Goal: Task Accomplishment & Management: Manage account settings

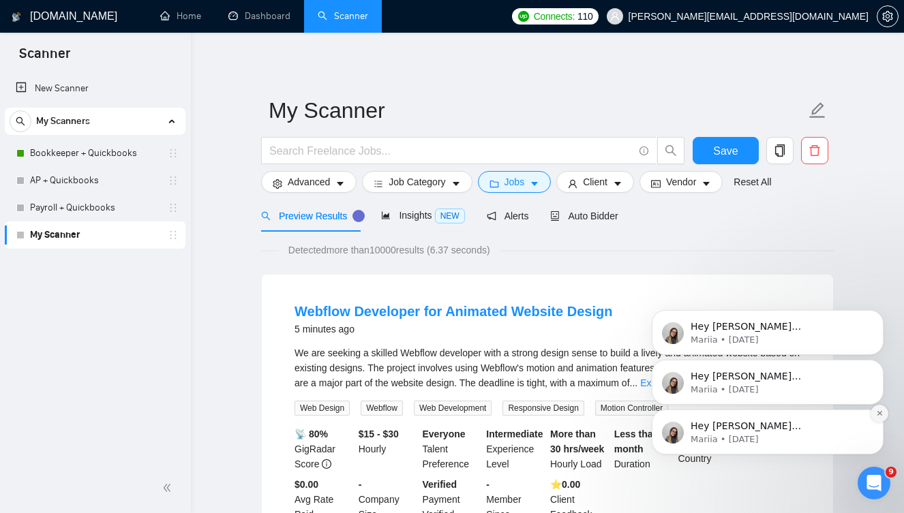
click at [879, 410] on icon "Dismiss notification" at bounding box center [879, 413] width 7 height 7
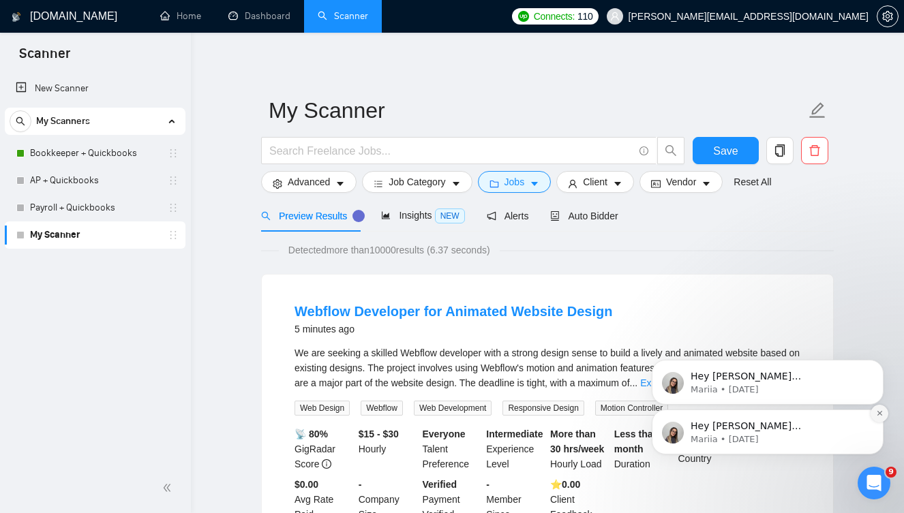
click at [876, 413] on icon "Dismiss notification" at bounding box center [879, 413] width 7 height 7
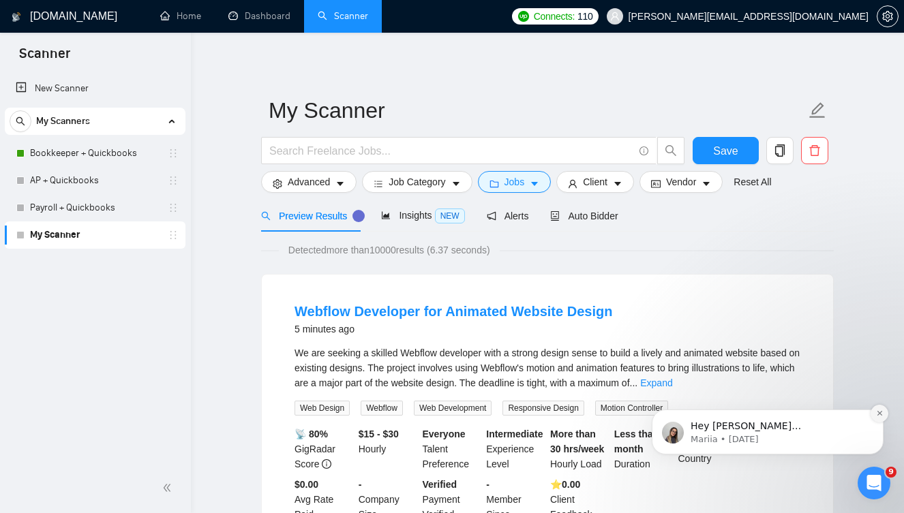
click at [879, 410] on icon "Dismiss notification" at bounding box center [879, 413] width 7 height 7
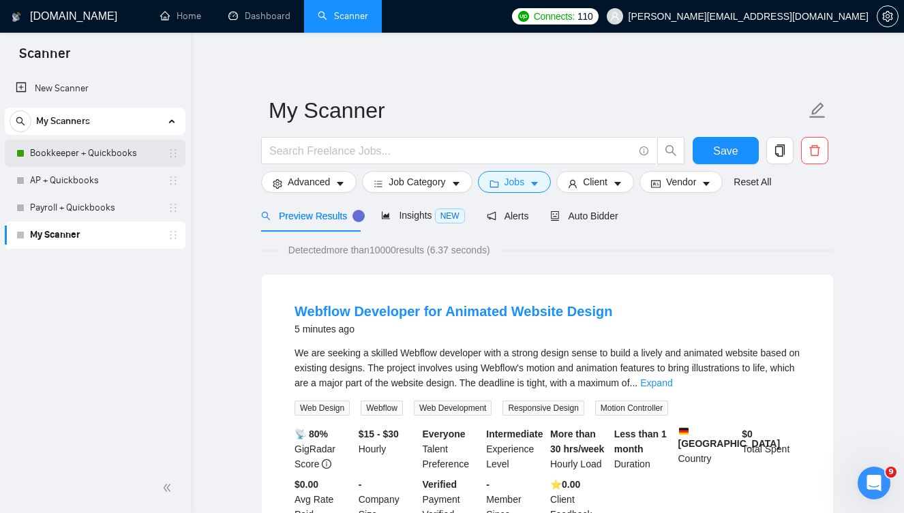
click at [101, 151] on link "Bookkeeper + Quickbooks" at bounding box center [95, 153] width 130 height 27
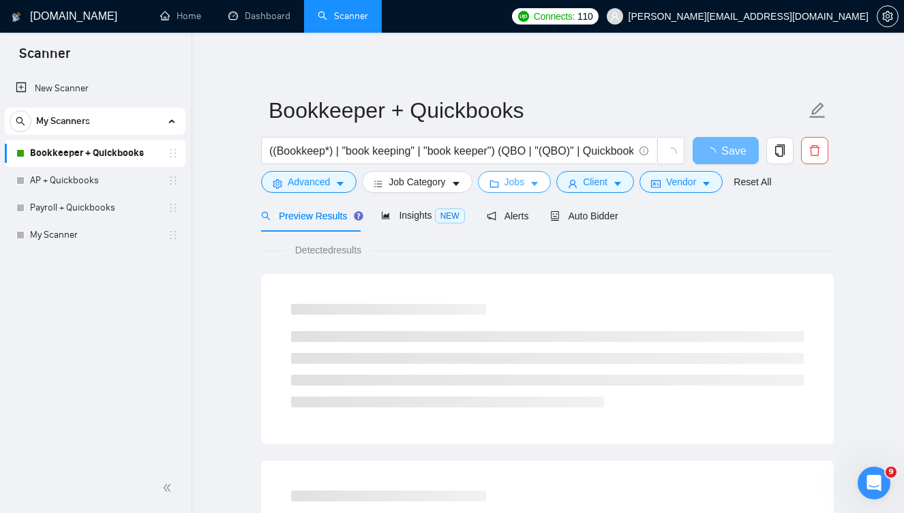
click at [544, 179] on button "Jobs" at bounding box center [515, 182] width 74 height 22
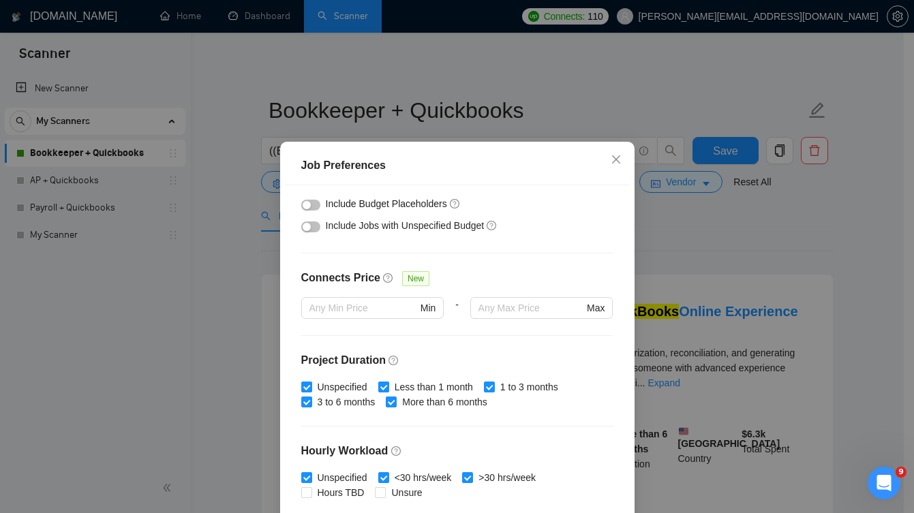
scroll to position [250, 0]
click at [509, 302] on input "text" at bounding box center [531, 308] width 105 height 15
type input "20"
click at [468, 267] on div "Budget Project Type All Fixed Price Hourly Rate Fixed Price Budget $ 500 Min - …" at bounding box center [457, 364] width 345 height 359
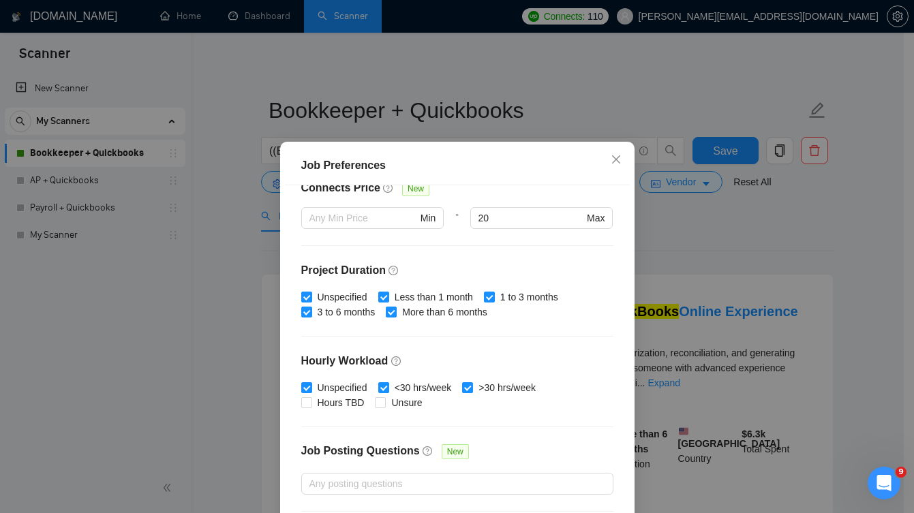
scroll to position [409, 0]
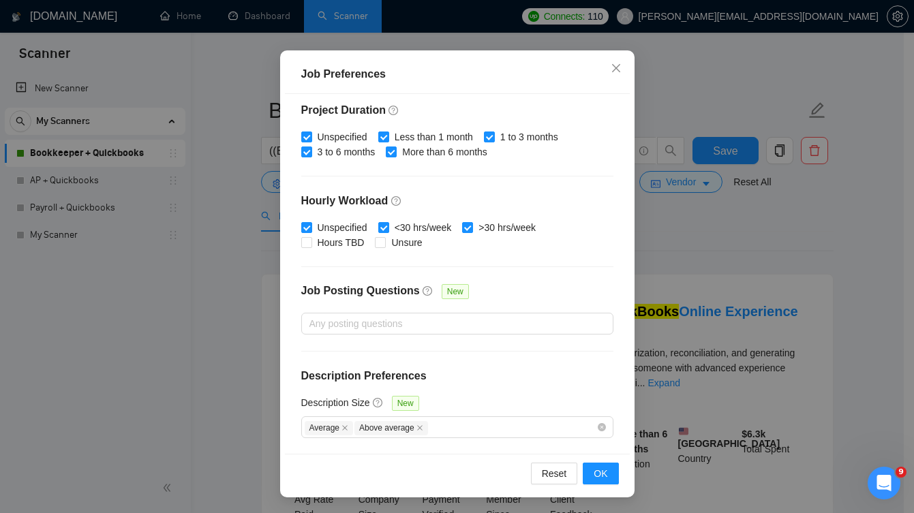
click at [693, 242] on div "Job Preferences Budget Project Type All Fixed Price Hourly Rate Fixed Price Bud…" at bounding box center [457, 256] width 914 height 513
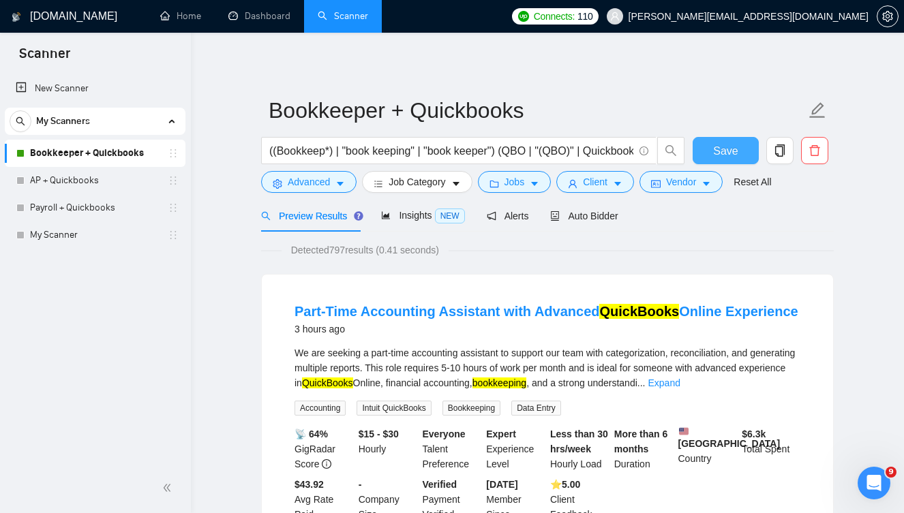
click at [730, 149] on span "Save" at bounding box center [725, 150] width 25 height 17
click at [716, 145] on span "Save" at bounding box center [725, 150] width 25 height 17
click at [80, 172] on link "AP + Quickbooks" at bounding box center [95, 180] width 130 height 27
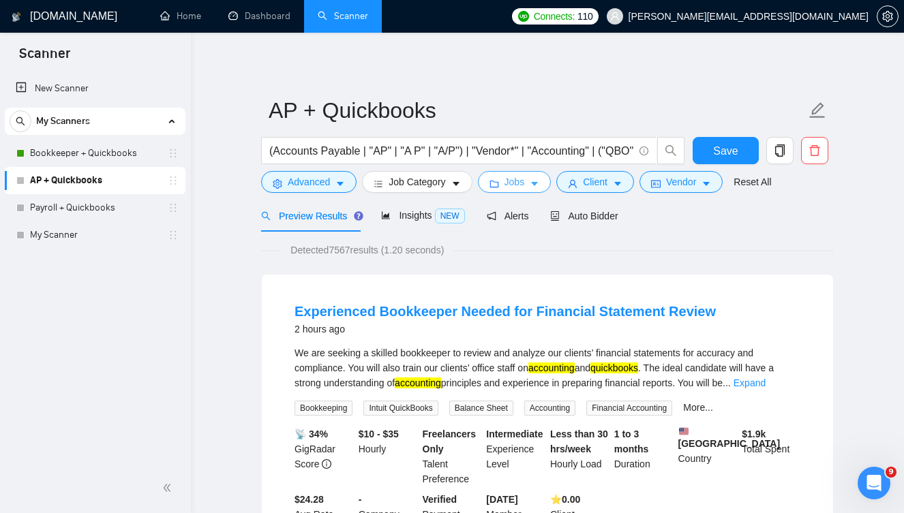
click at [515, 182] on span "Jobs" at bounding box center [514, 182] width 20 height 15
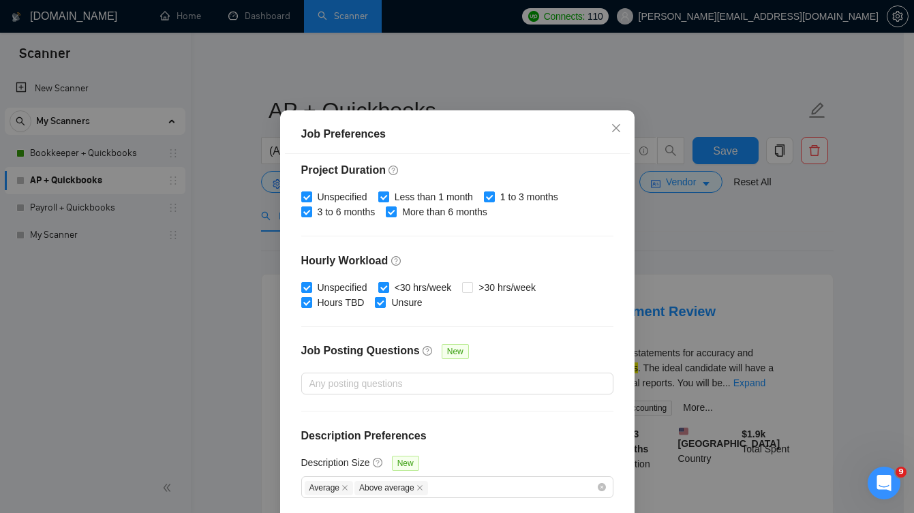
scroll to position [91, 0]
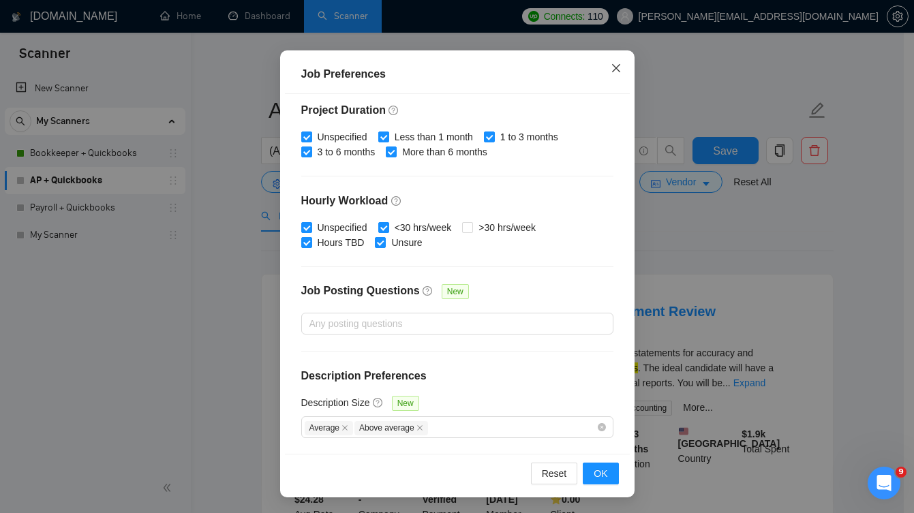
click at [610, 63] on span "Close" at bounding box center [616, 68] width 37 height 37
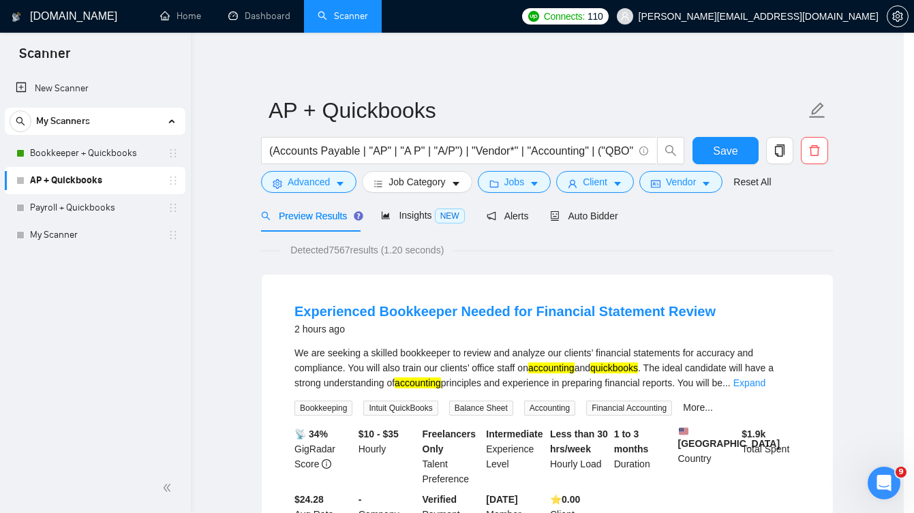
scroll to position [31, 0]
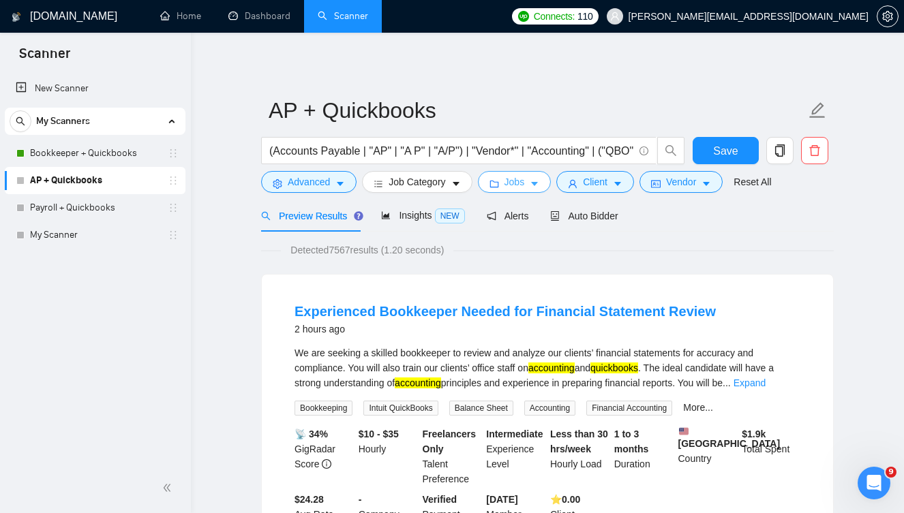
click at [546, 181] on button "Jobs" at bounding box center [515, 182] width 74 height 22
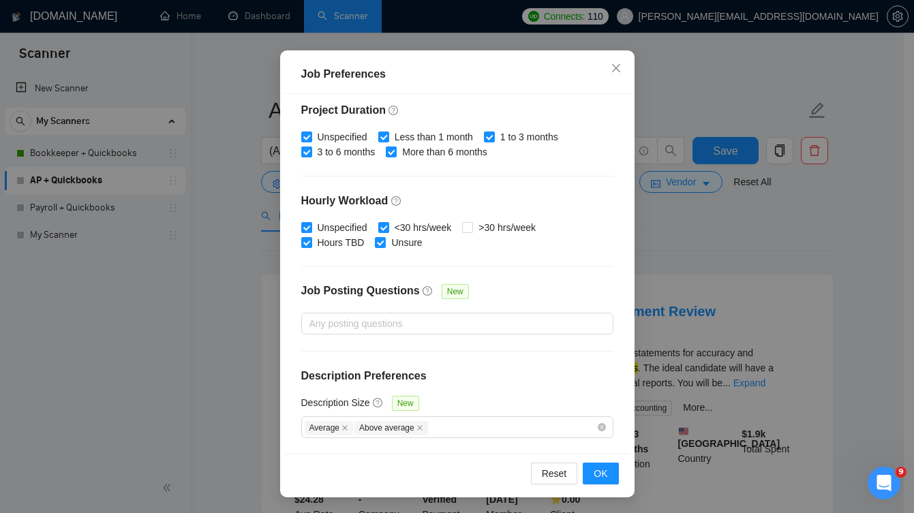
scroll to position [0, 0]
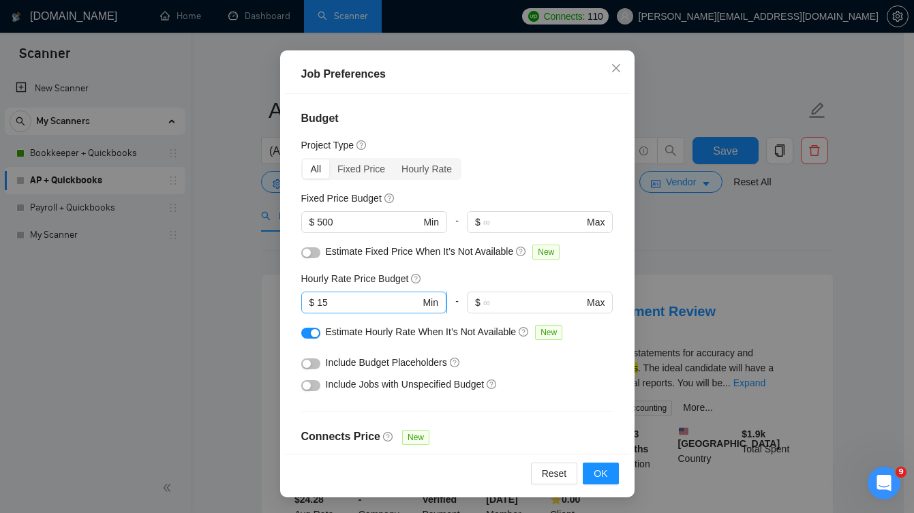
click at [357, 301] on input "15" at bounding box center [368, 302] width 103 height 15
type input "17"
click at [607, 470] on button "OK" at bounding box center [600, 474] width 35 height 22
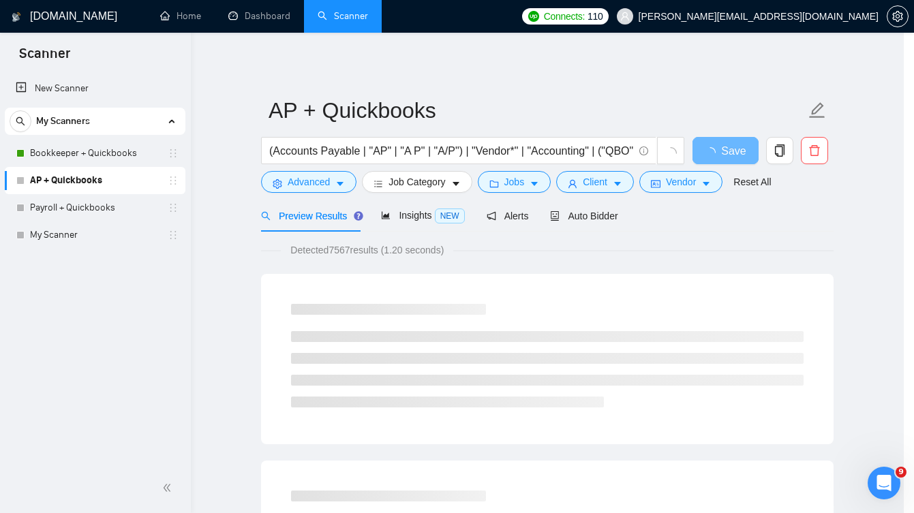
scroll to position [31, 0]
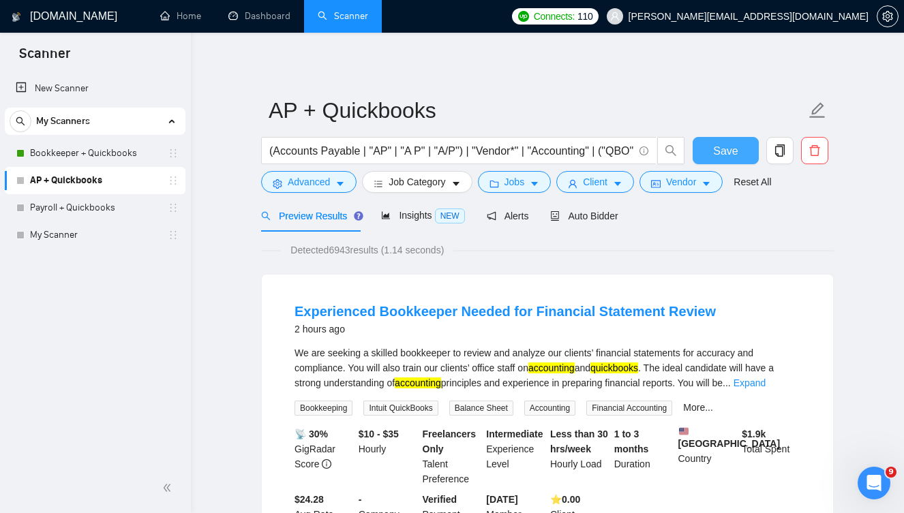
click at [733, 155] on span "Save" at bounding box center [725, 150] width 25 height 17
click at [693, 189] on span "Vendor" at bounding box center [681, 182] width 30 height 15
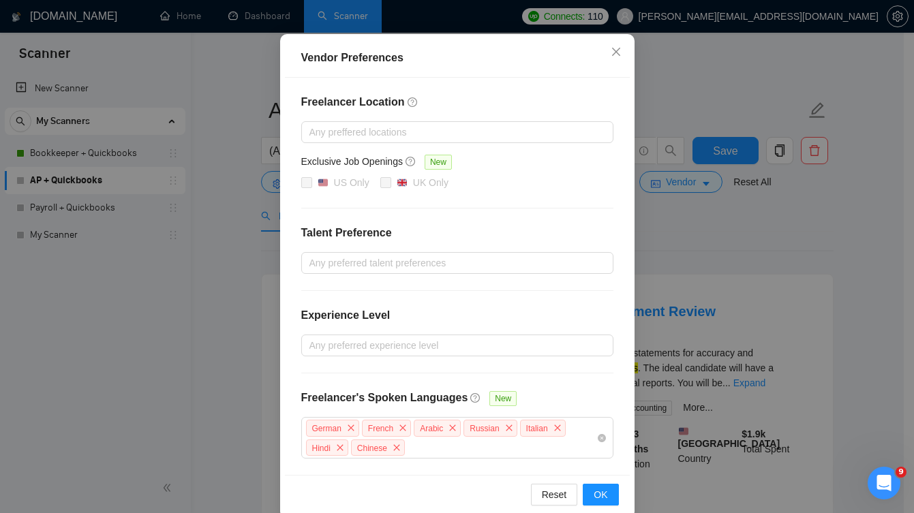
scroll to position [136, 0]
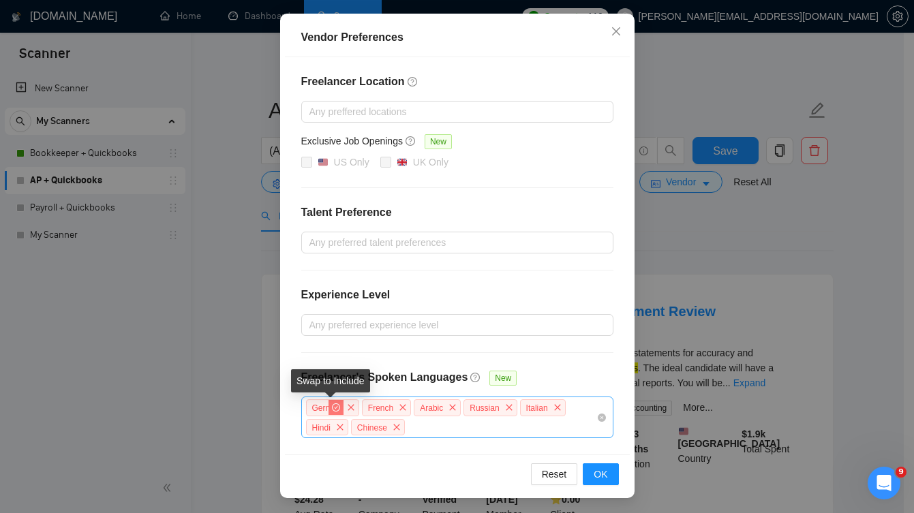
click at [332, 410] on icon "check-circle" at bounding box center [336, 408] width 8 height 8
click at [347, 410] on icon "close" at bounding box center [351, 408] width 8 height 8
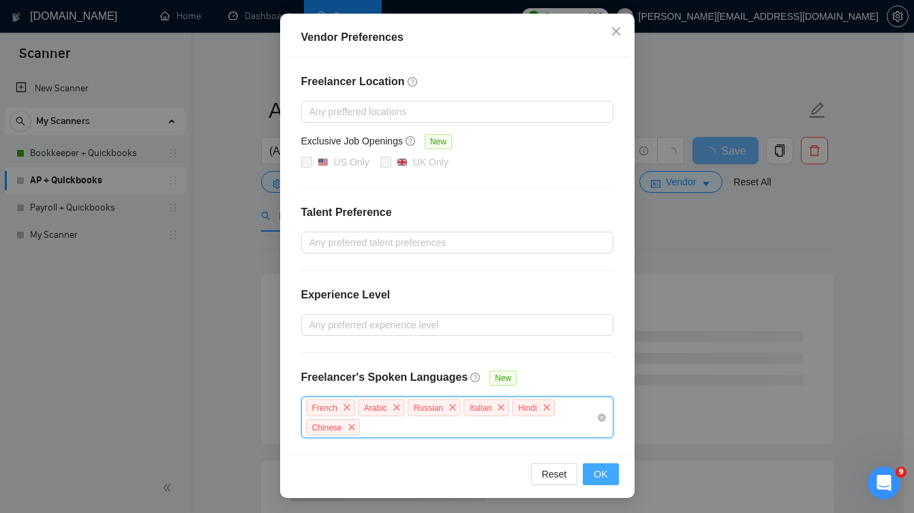
click at [600, 475] on span "OK" at bounding box center [601, 474] width 14 height 15
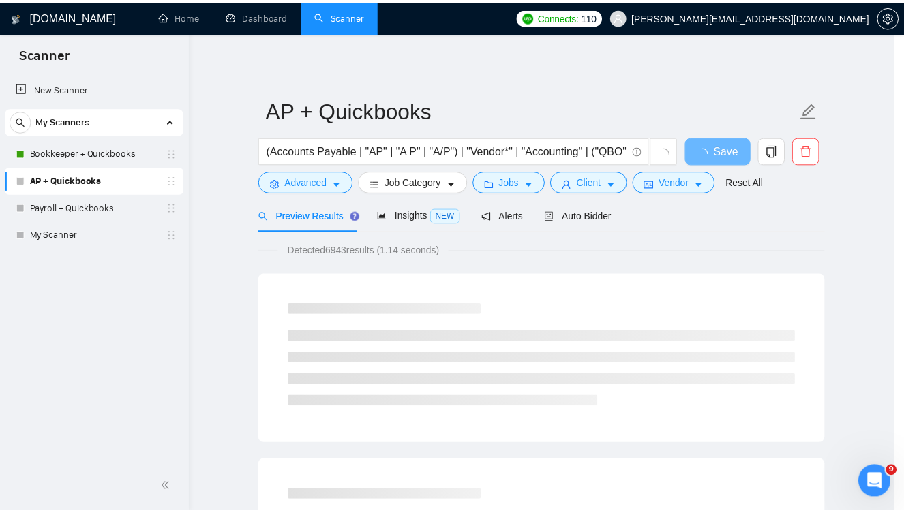
scroll to position [68, 0]
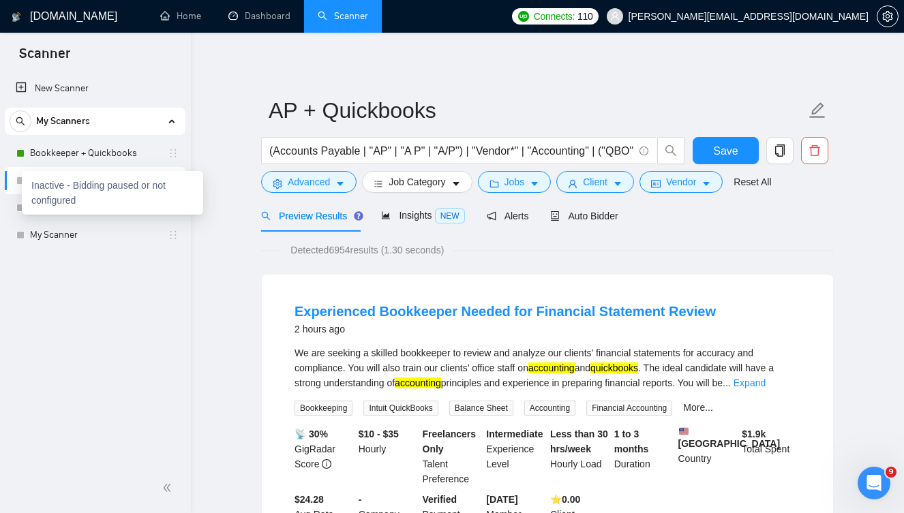
click at [19, 180] on div at bounding box center [20, 181] width 8 height 8
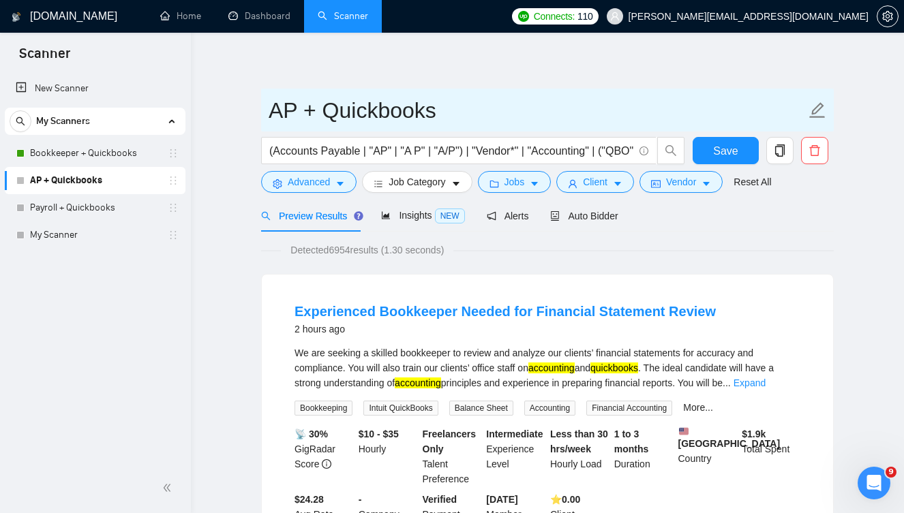
click at [817, 106] on icon "edit" at bounding box center [818, 110] width 16 height 16
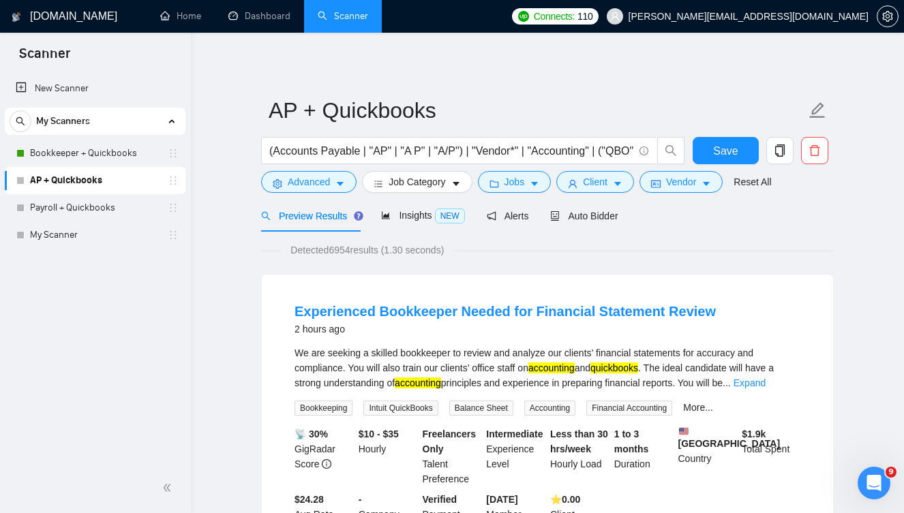
click at [693, 210] on div "Preview Results Insights NEW Alerts Auto Bidder" at bounding box center [547, 216] width 573 height 32
click at [613, 211] on span "Auto Bidder" at bounding box center [583, 216] width 67 height 11
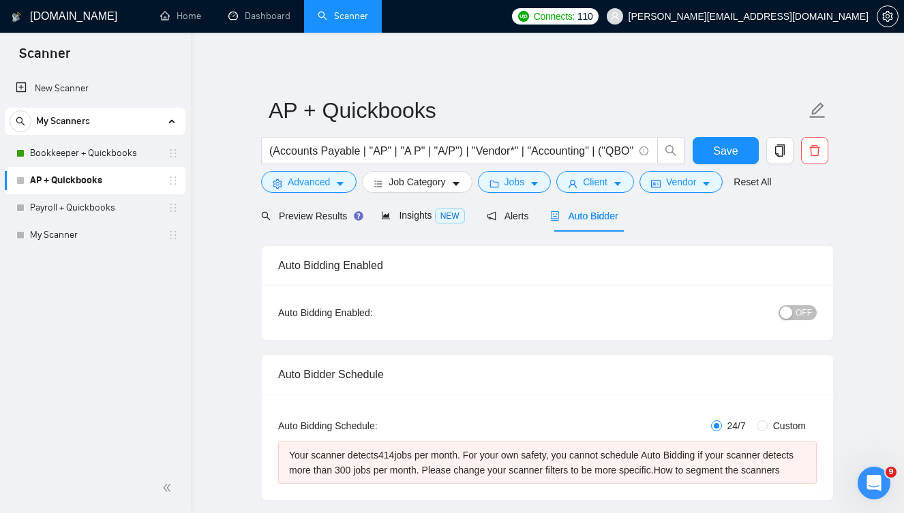
click at [810, 315] on span "OFF" at bounding box center [803, 312] width 16 height 15
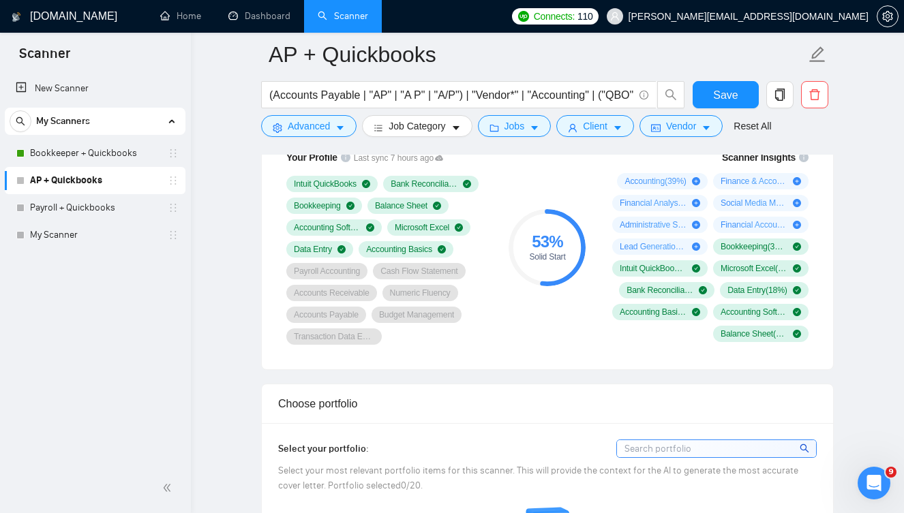
scroll to position [947, 0]
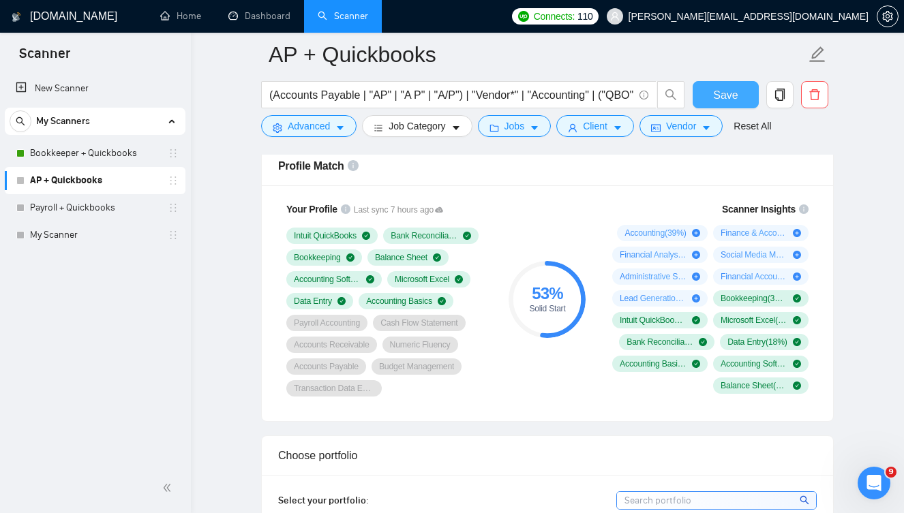
click at [725, 95] on span "Save" at bounding box center [725, 95] width 25 height 17
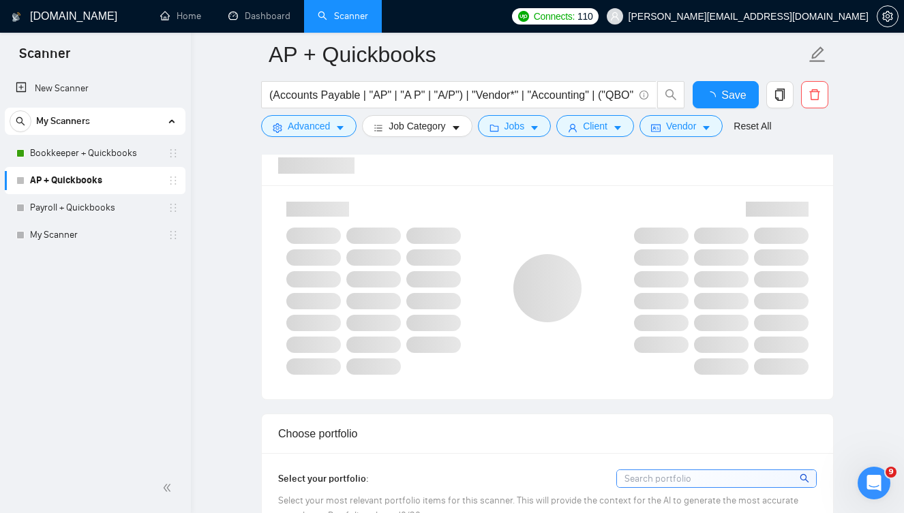
click at [21, 181] on div at bounding box center [20, 181] width 8 height 8
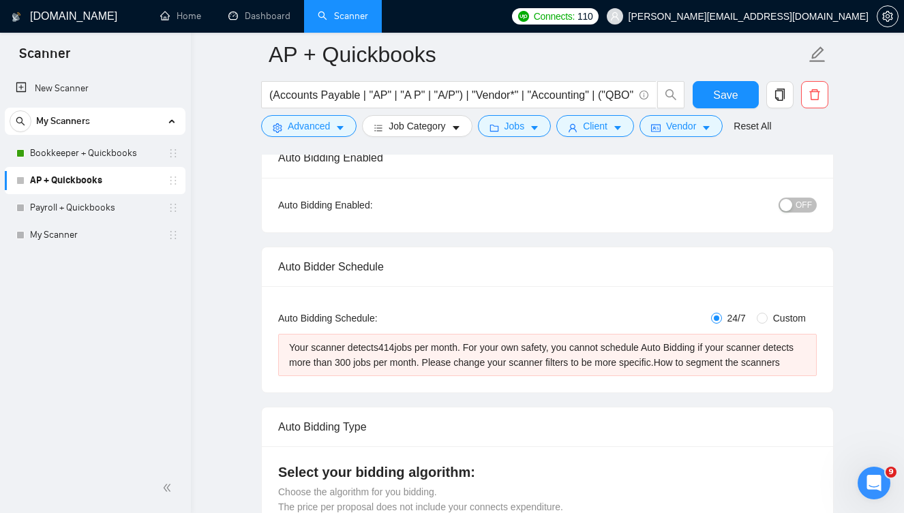
scroll to position [153, 0]
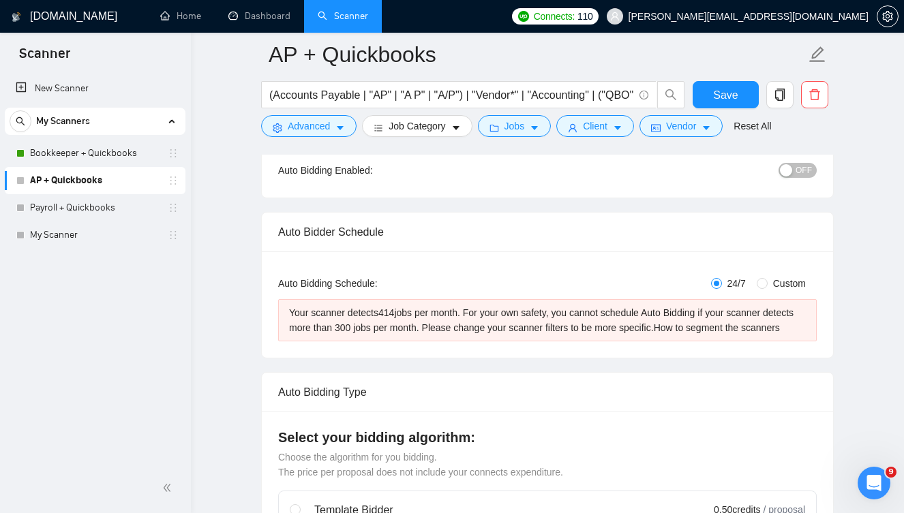
click at [804, 171] on span "OFF" at bounding box center [803, 170] width 16 height 15
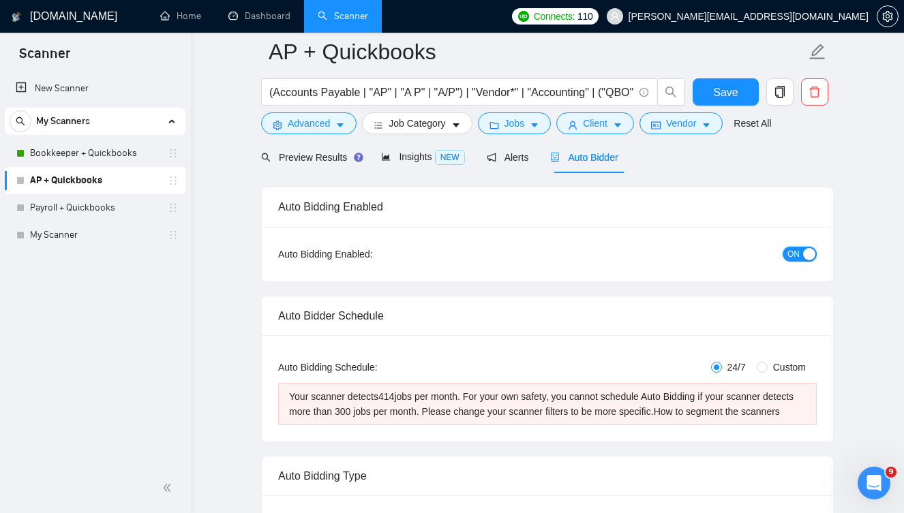
scroll to position [0, 0]
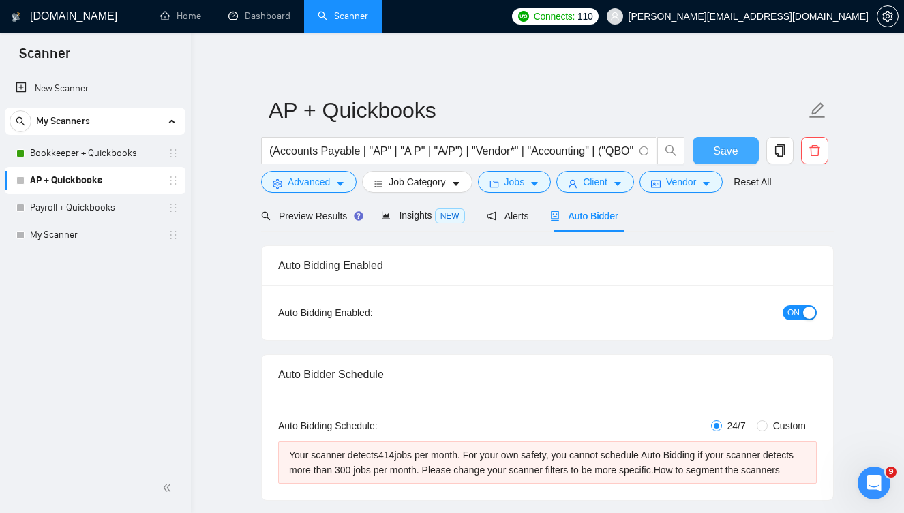
drag, startPoint x: 738, startPoint y: 145, endPoint x: 748, endPoint y: 226, distance: 81.8
click at [738, 145] on button "Save" at bounding box center [726, 150] width 66 height 27
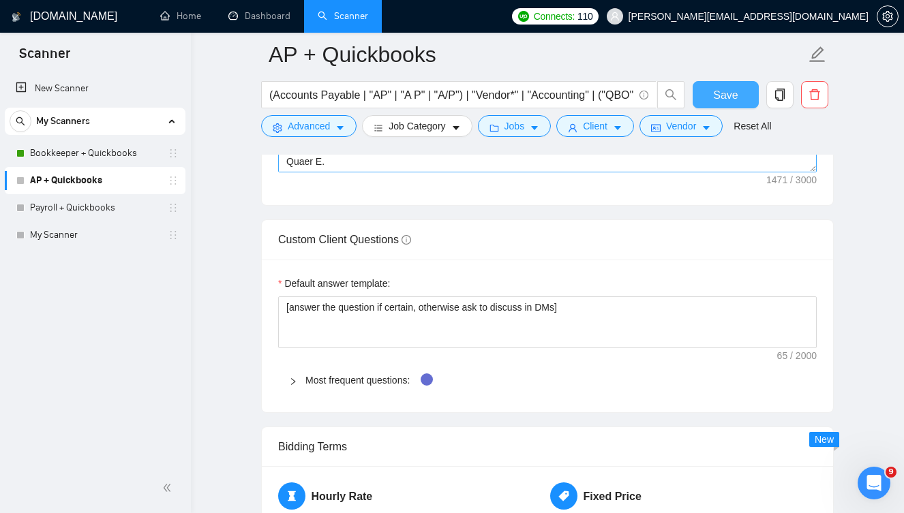
scroll to position [1856, 0]
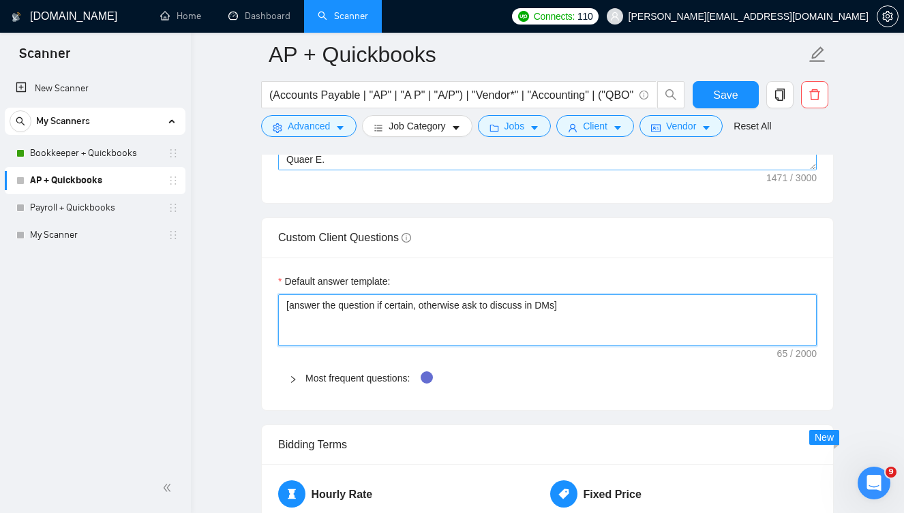
click at [570, 326] on textarea "[answer the question if certain, otherwise ask to discuss in DMs]" at bounding box center [547, 320] width 539 height 52
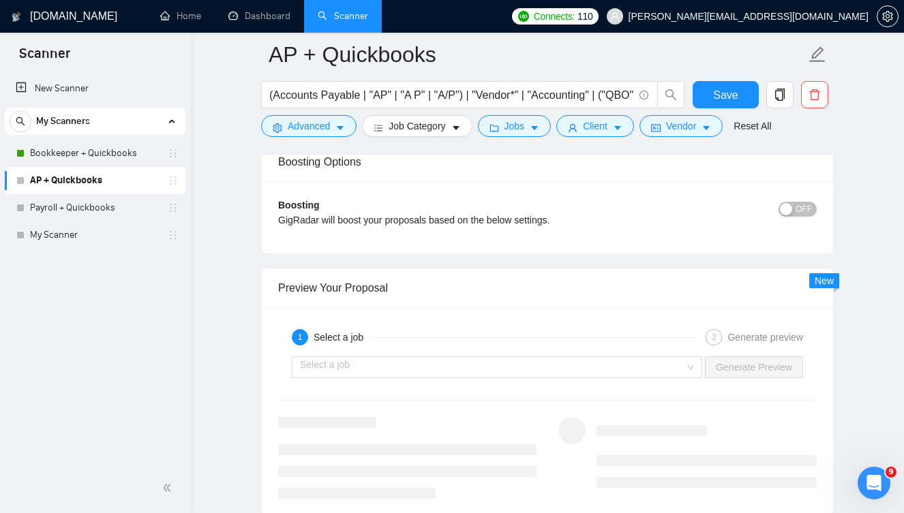
scroll to position [2538, 0]
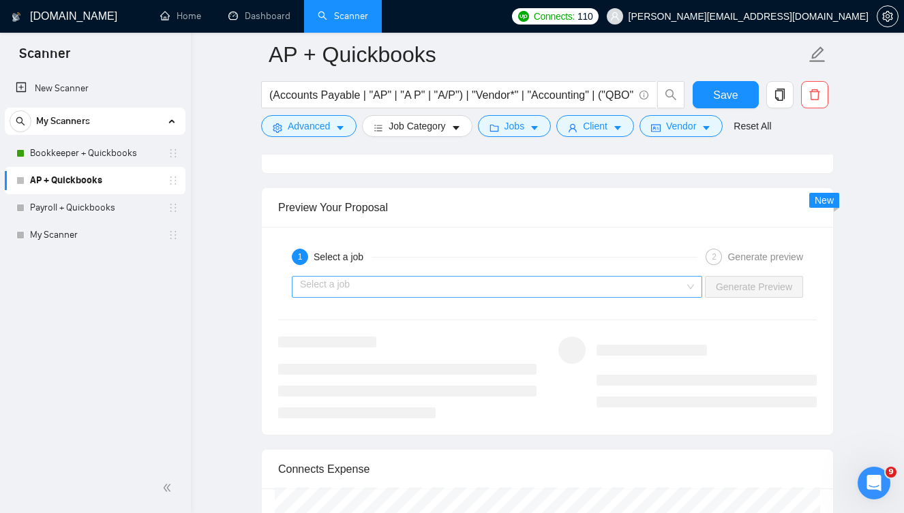
click at [678, 297] on input "search" at bounding box center [492, 287] width 384 height 20
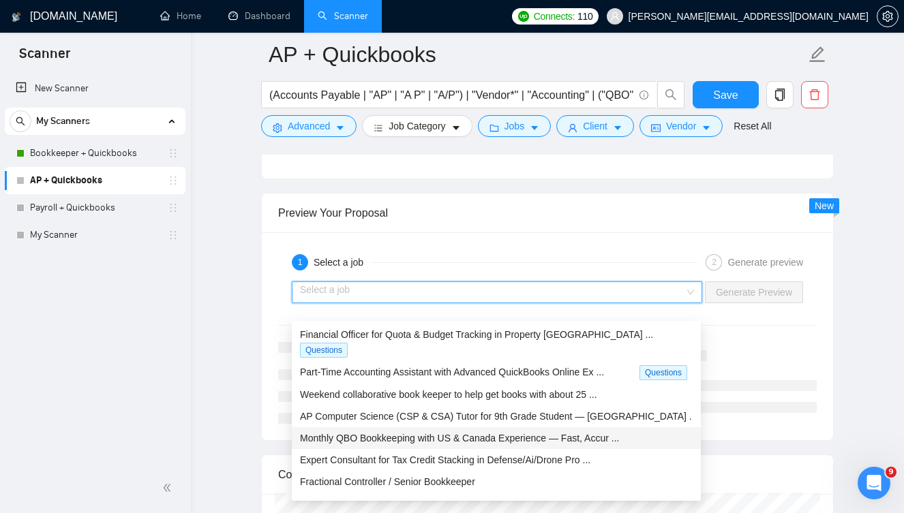
scroll to position [2515, 0]
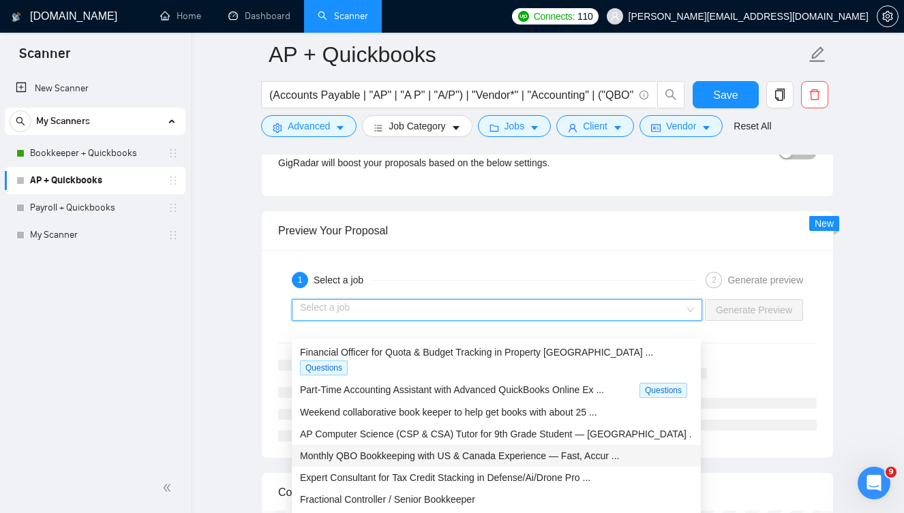
click at [559, 250] on div "Preview Your Proposal" at bounding box center [547, 230] width 539 height 39
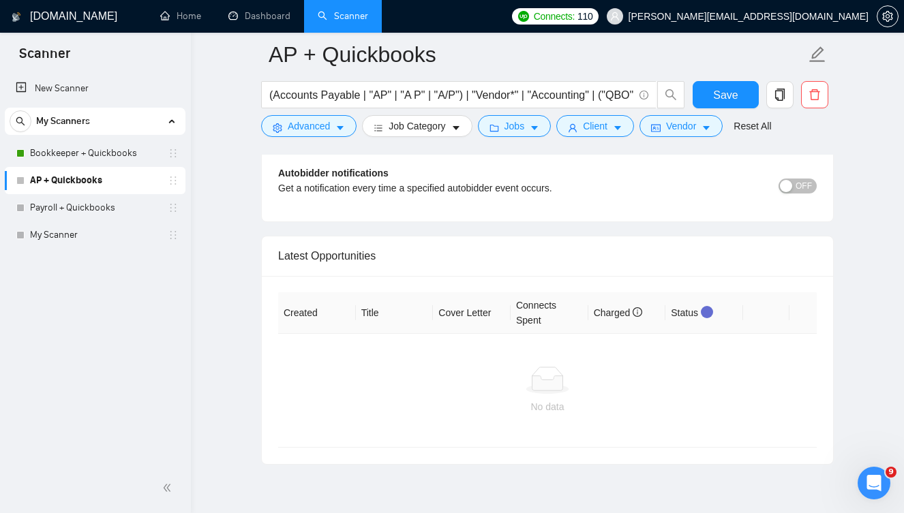
scroll to position [3082, 0]
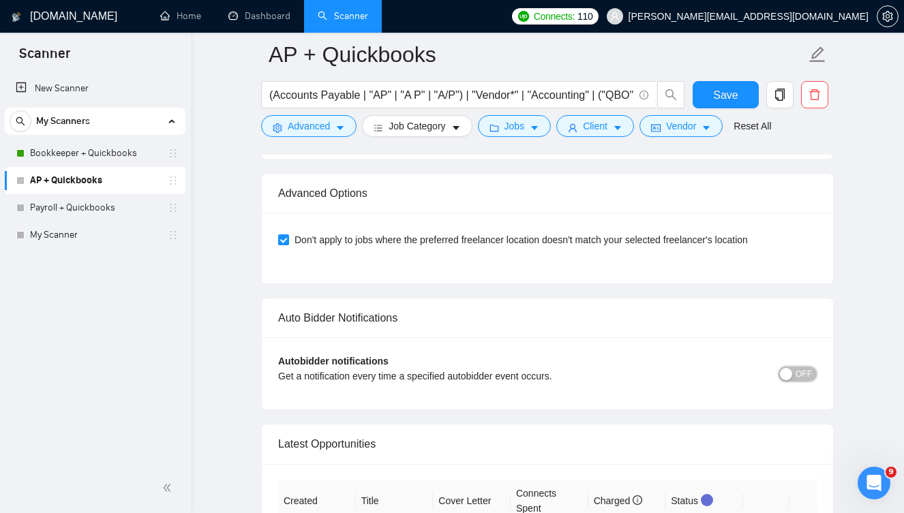
click at [809, 382] on span "OFF" at bounding box center [803, 374] width 16 height 15
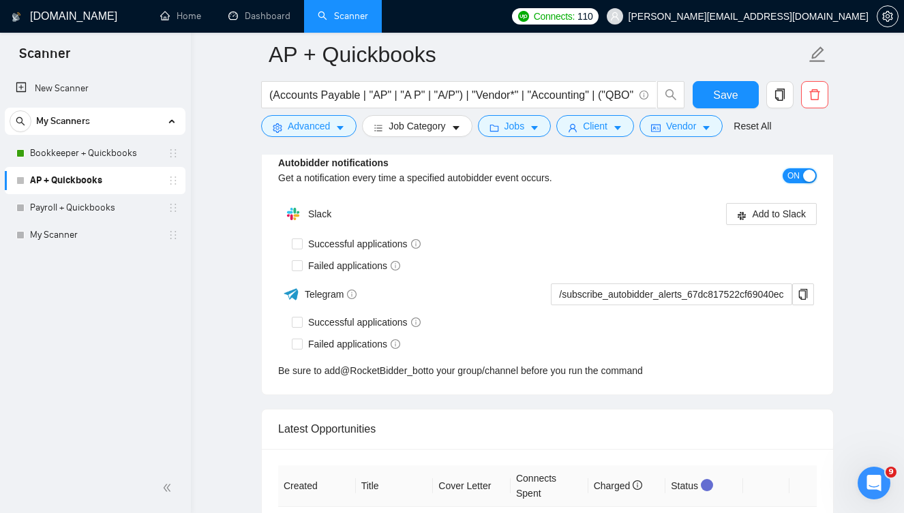
scroll to position [3305, 0]
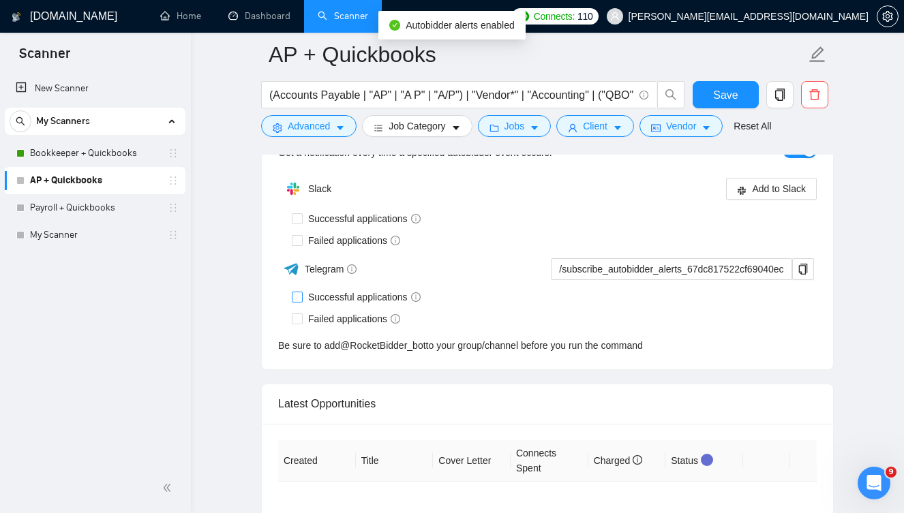
click at [300, 301] on input "Successful applications" at bounding box center [297, 297] width 10 height 10
checkbox input "true"
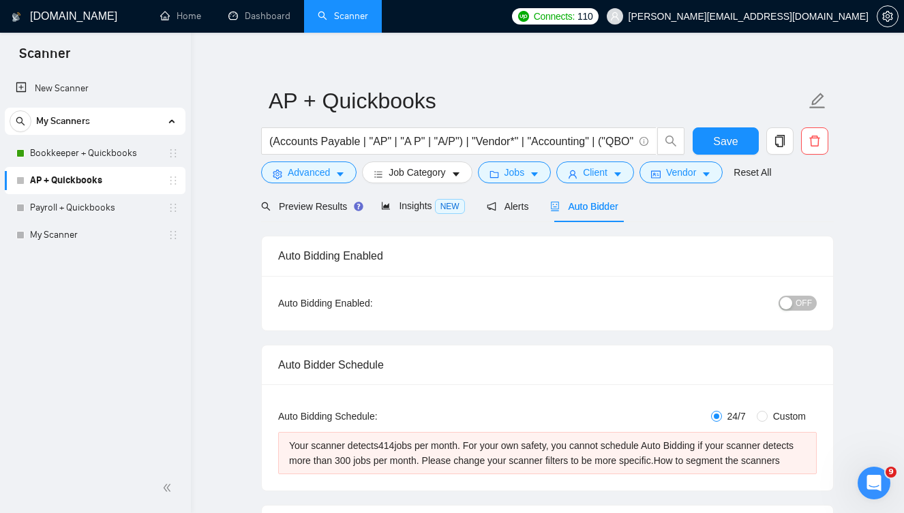
scroll to position [0, 0]
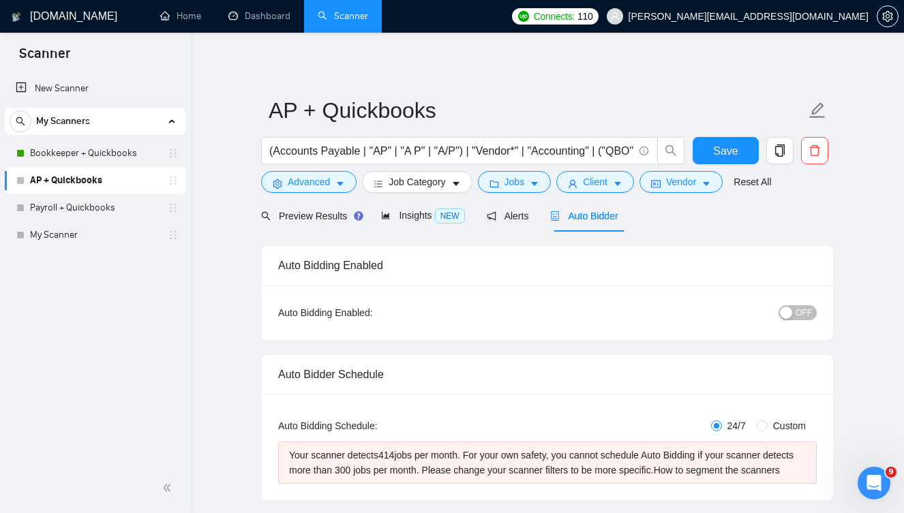
click at [800, 315] on span "OFF" at bounding box center [803, 312] width 16 height 15
click at [729, 153] on span "Save" at bounding box center [725, 150] width 25 height 17
click at [866, 474] on icon "Open Intercom Messenger" at bounding box center [872, 481] width 22 height 22
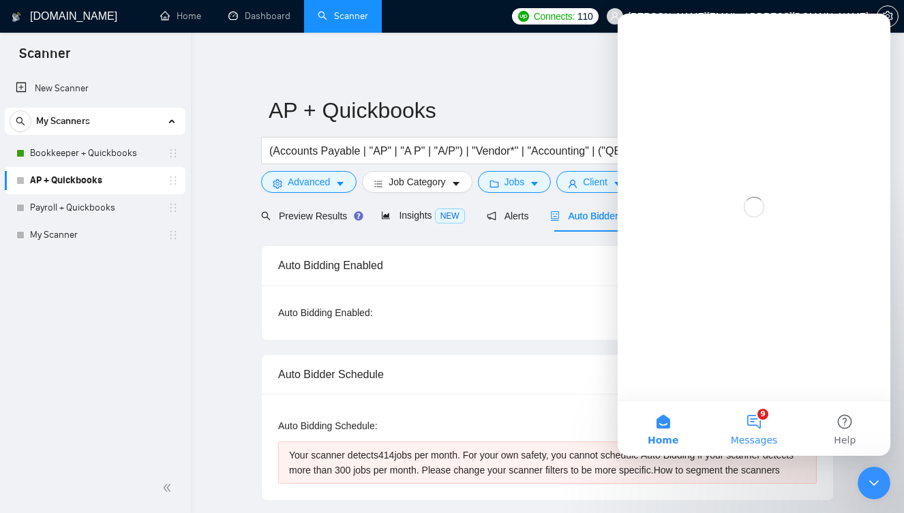
click at [765, 433] on button "9 Messages" at bounding box center [753, 428] width 91 height 55
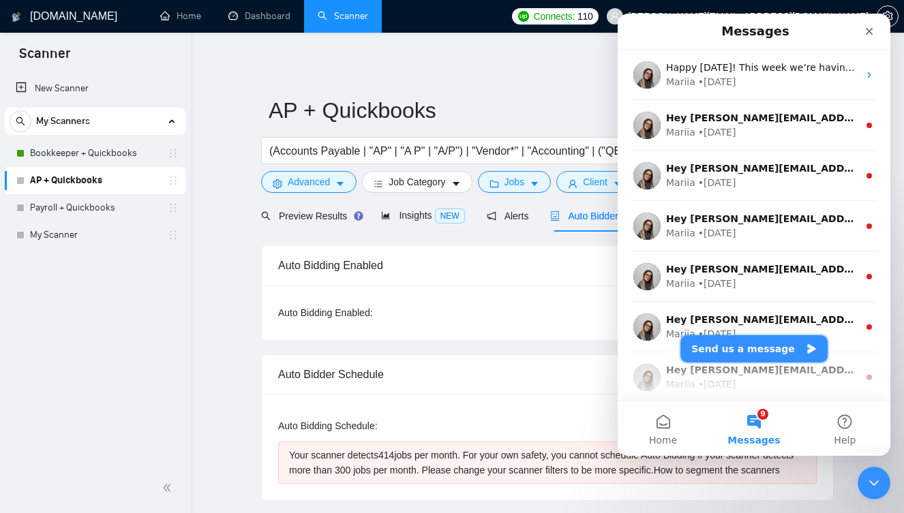
click at [781, 354] on button "Send us a message" at bounding box center [753, 348] width 147 height 27
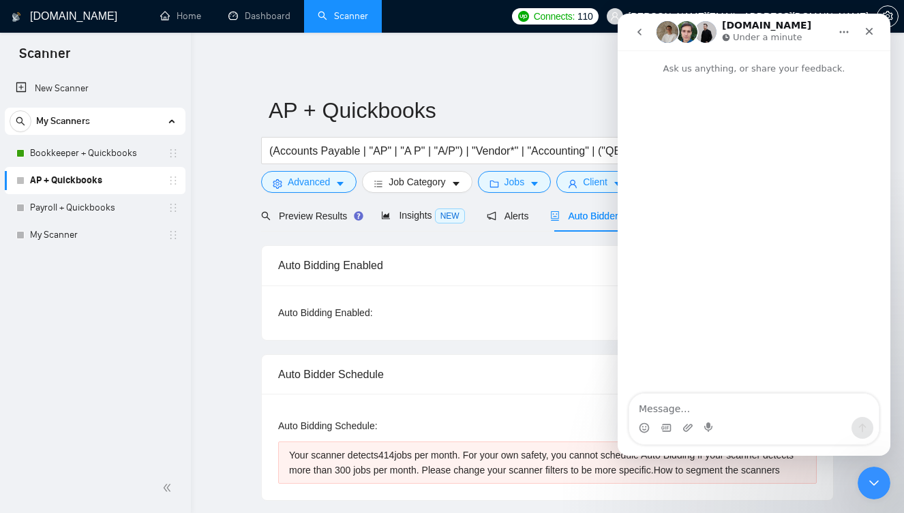
click at [813, 401] on textarea "Message…" at bounding box center [753, 405] width 249 height 23
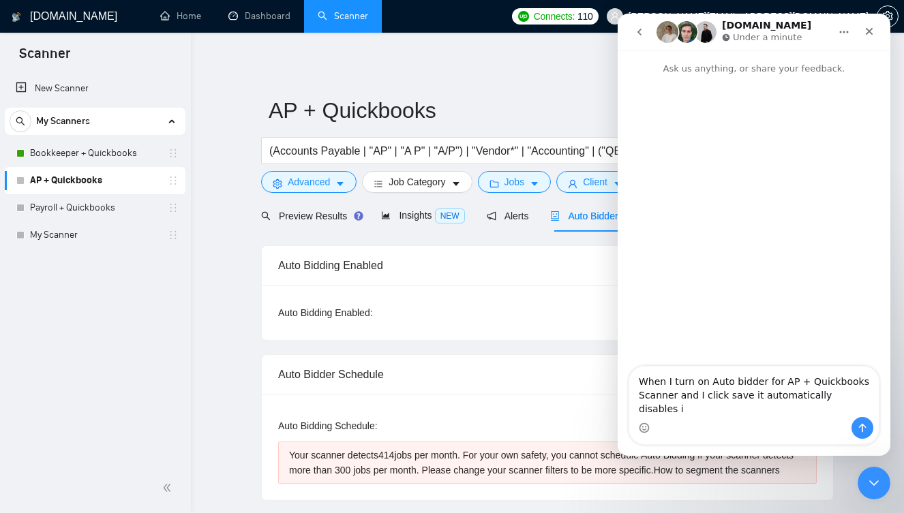
type textarea "When I turn on Auto bidder for AP + Quickbooks Scanner and I click save it auto…"
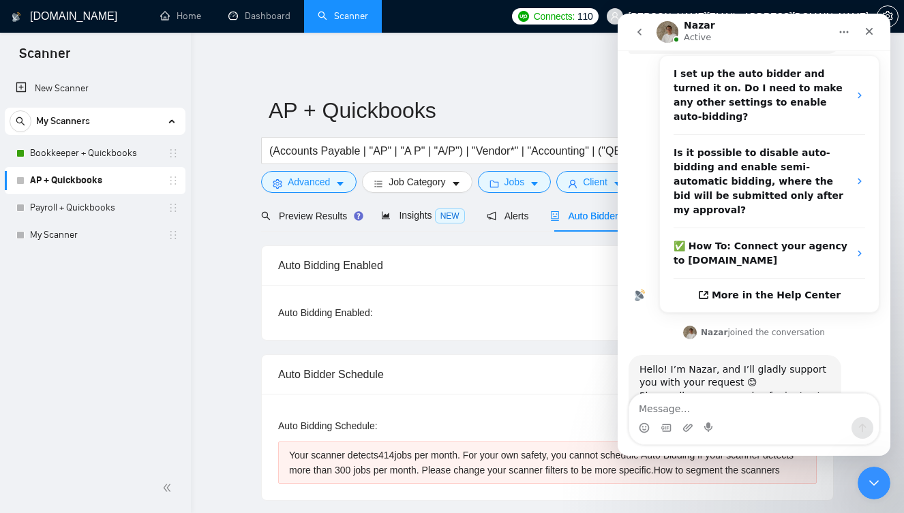
scroll to position [237, 0]
